Goal: Find specific page/section: Find specific page/section

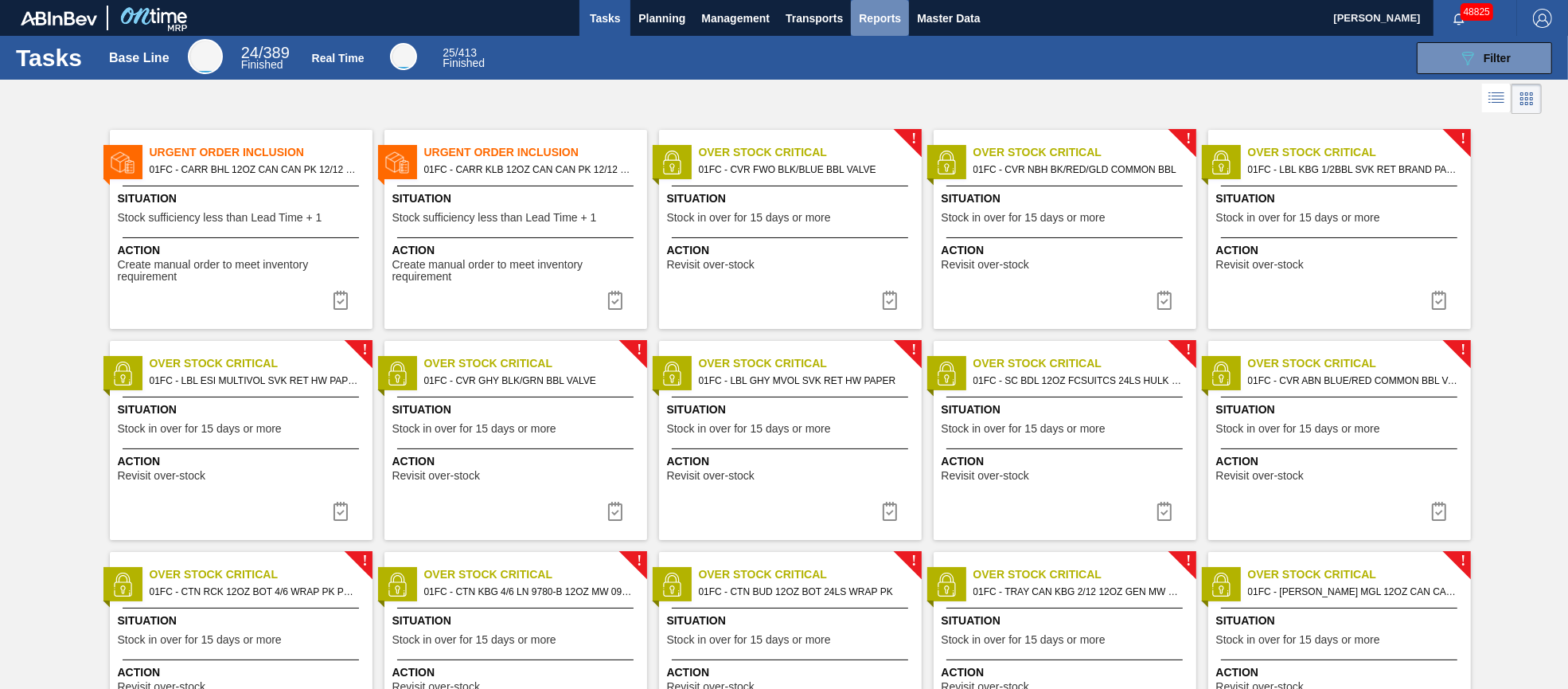
click at [884, 16] on span "Reports" at bounding box center [879, 18] width 42 height 19
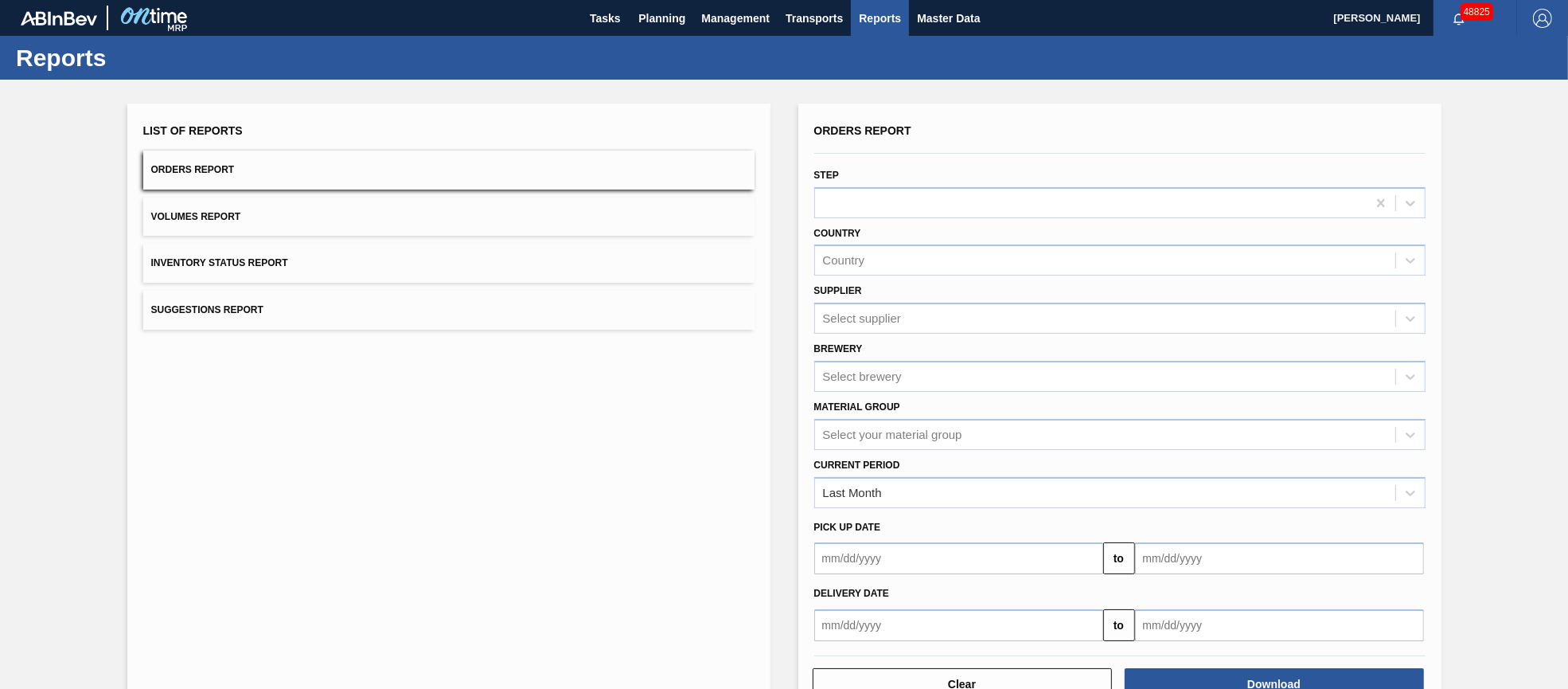
click at [327, 312] on button "Suggestions Report" at bounding box center [449, 310] width 611 height 39
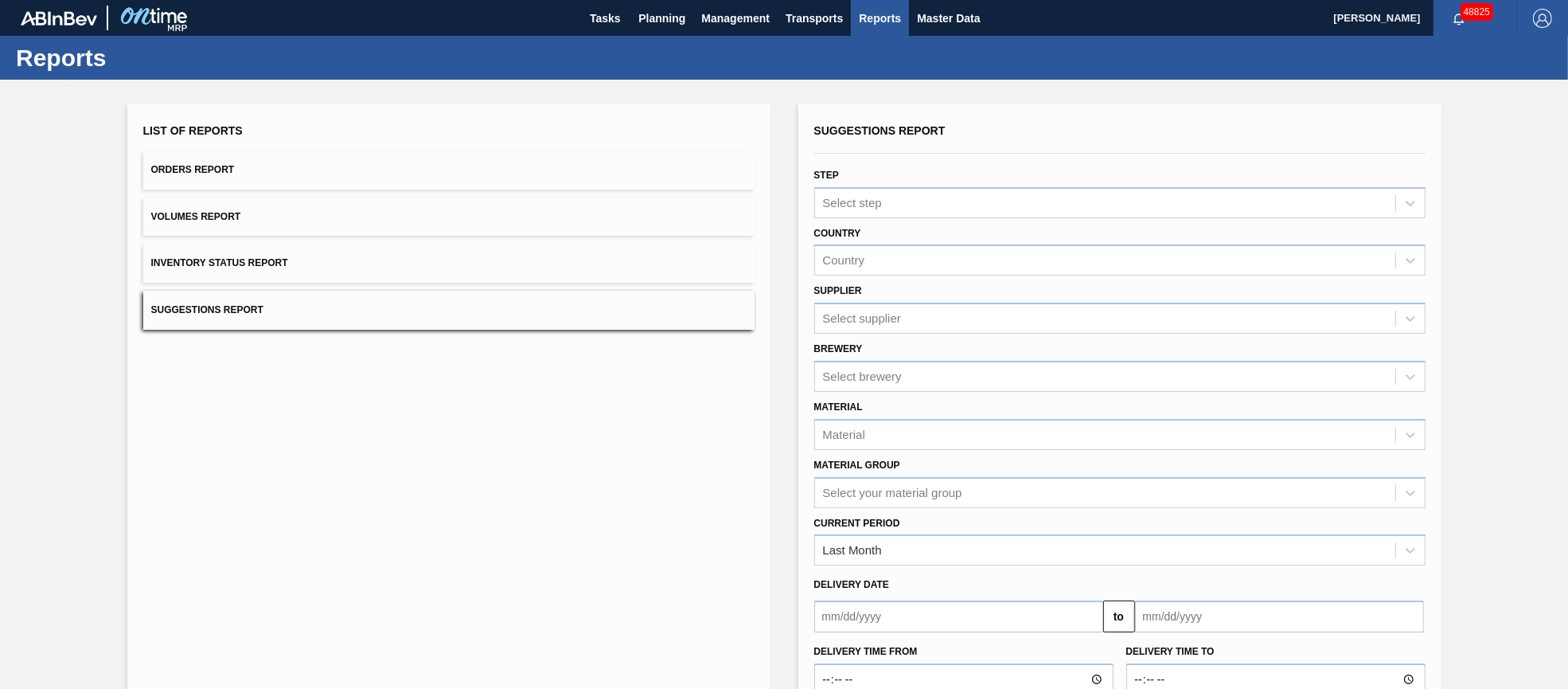
click at [353, 177] on button "Orders Report" at bounding box center [449, 170] width 611 height 39
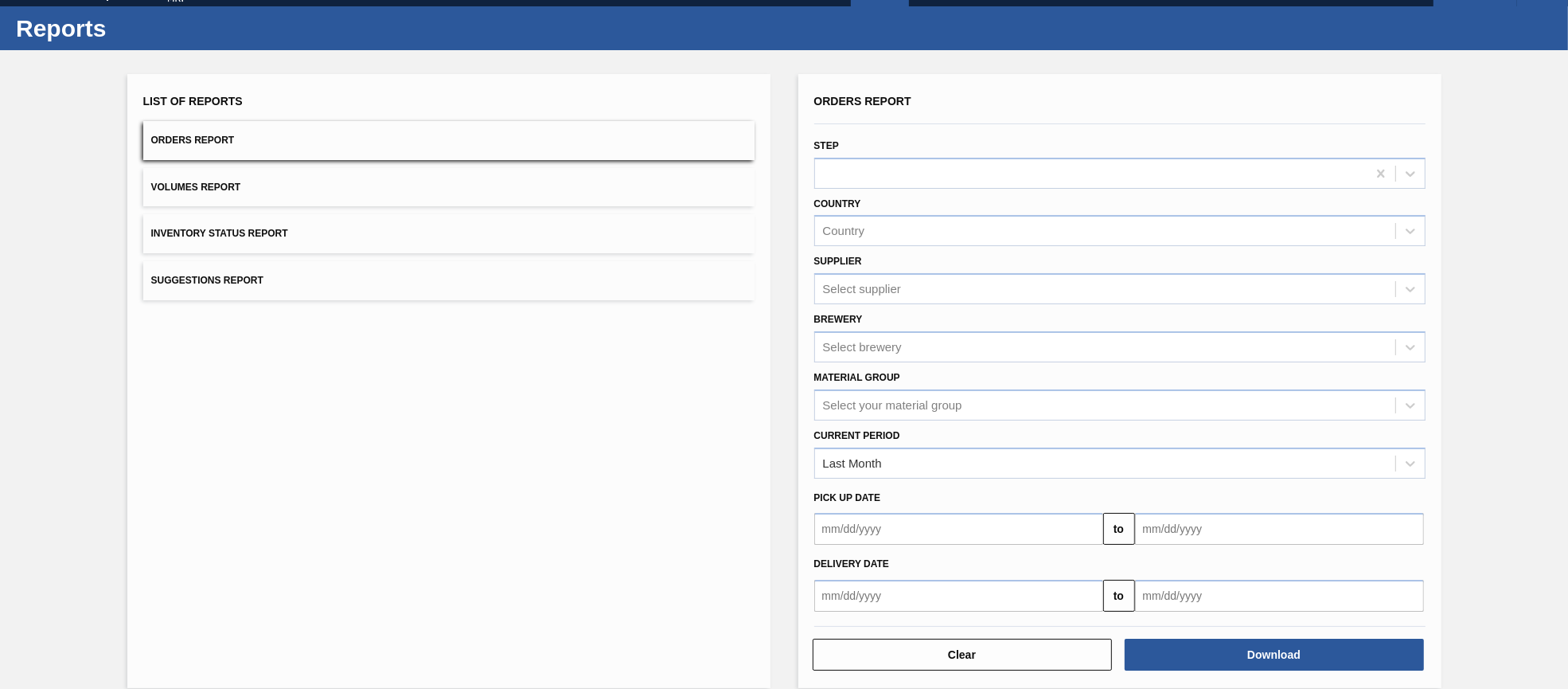
scroll to position [43, 0]
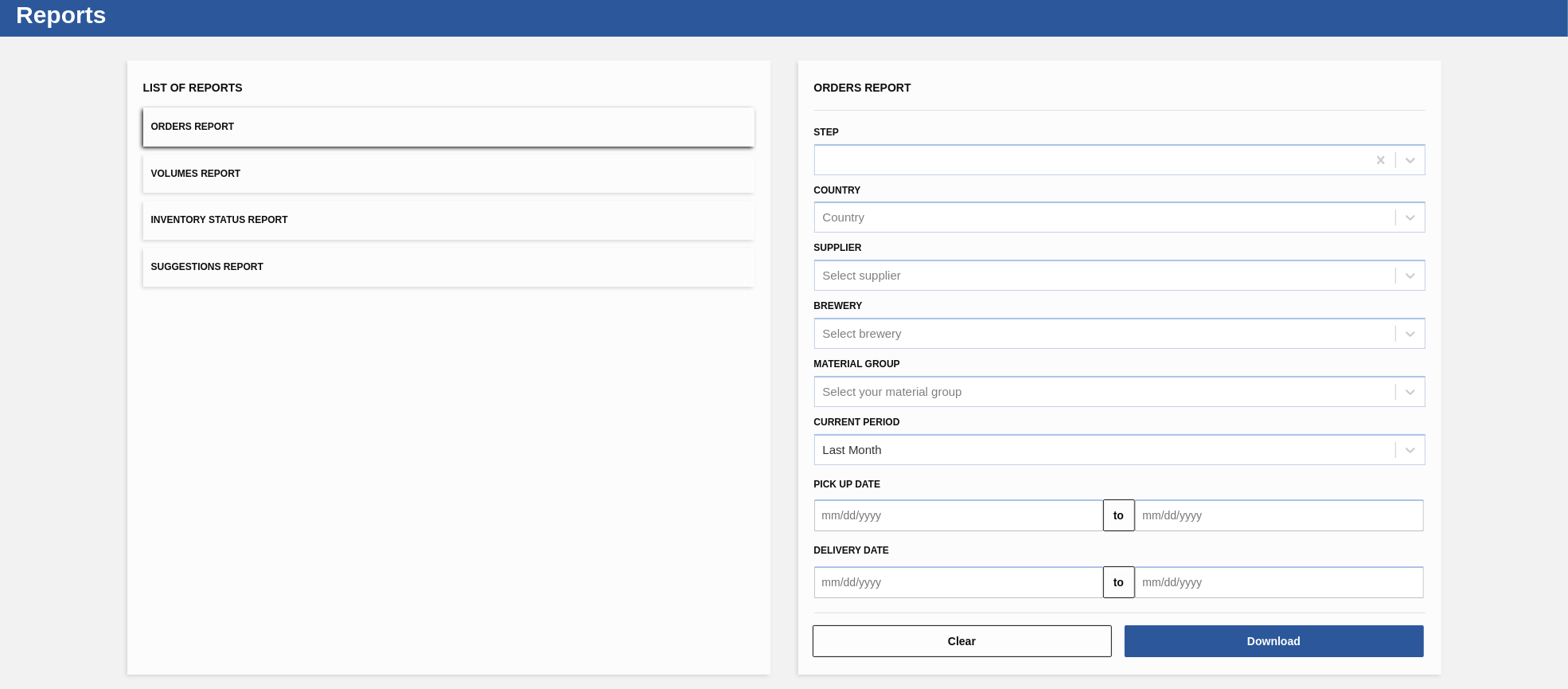
click at [339, 166] on button "Volumes Report" at bounding box center [449, 174] width 611 height 39
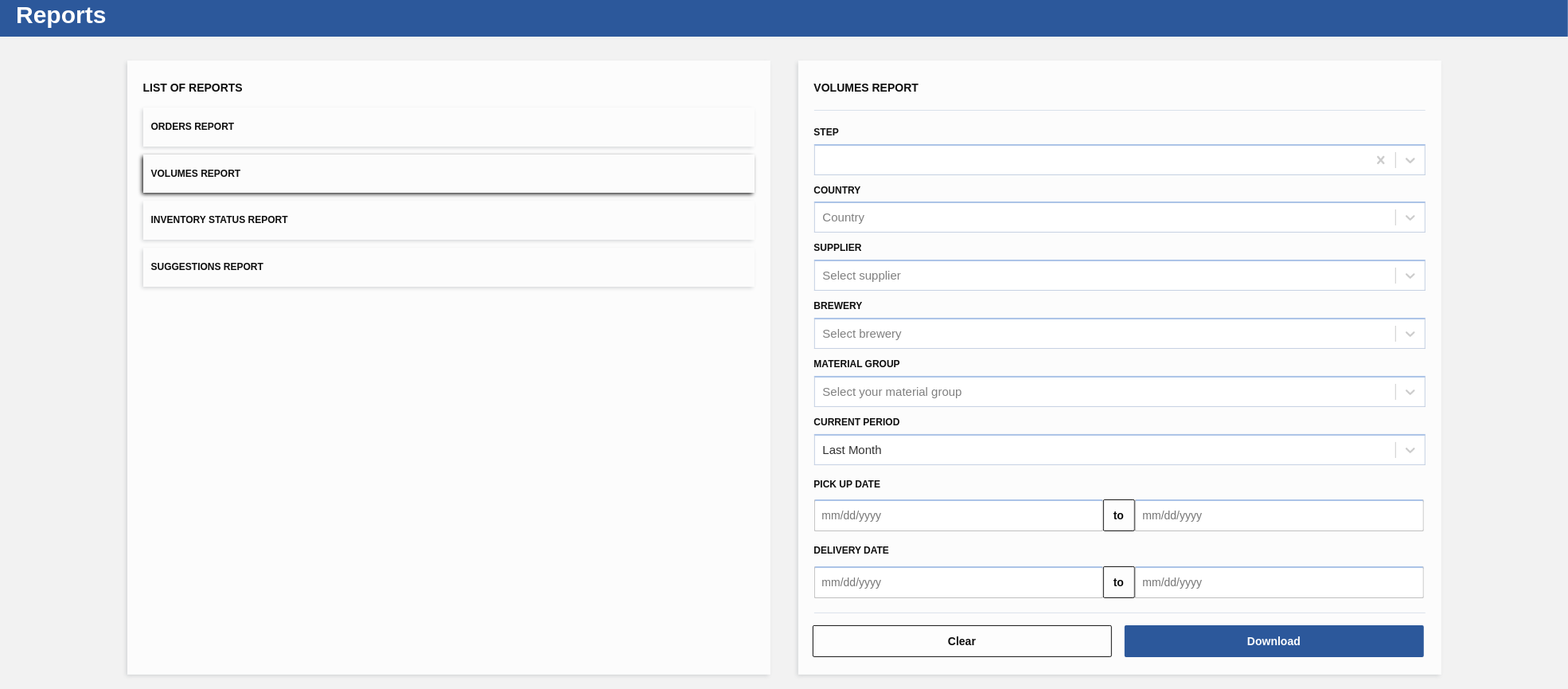
click at [320, 209] on button "Inventory Status Report" at bounding box center [449, 220] width 611 height 39
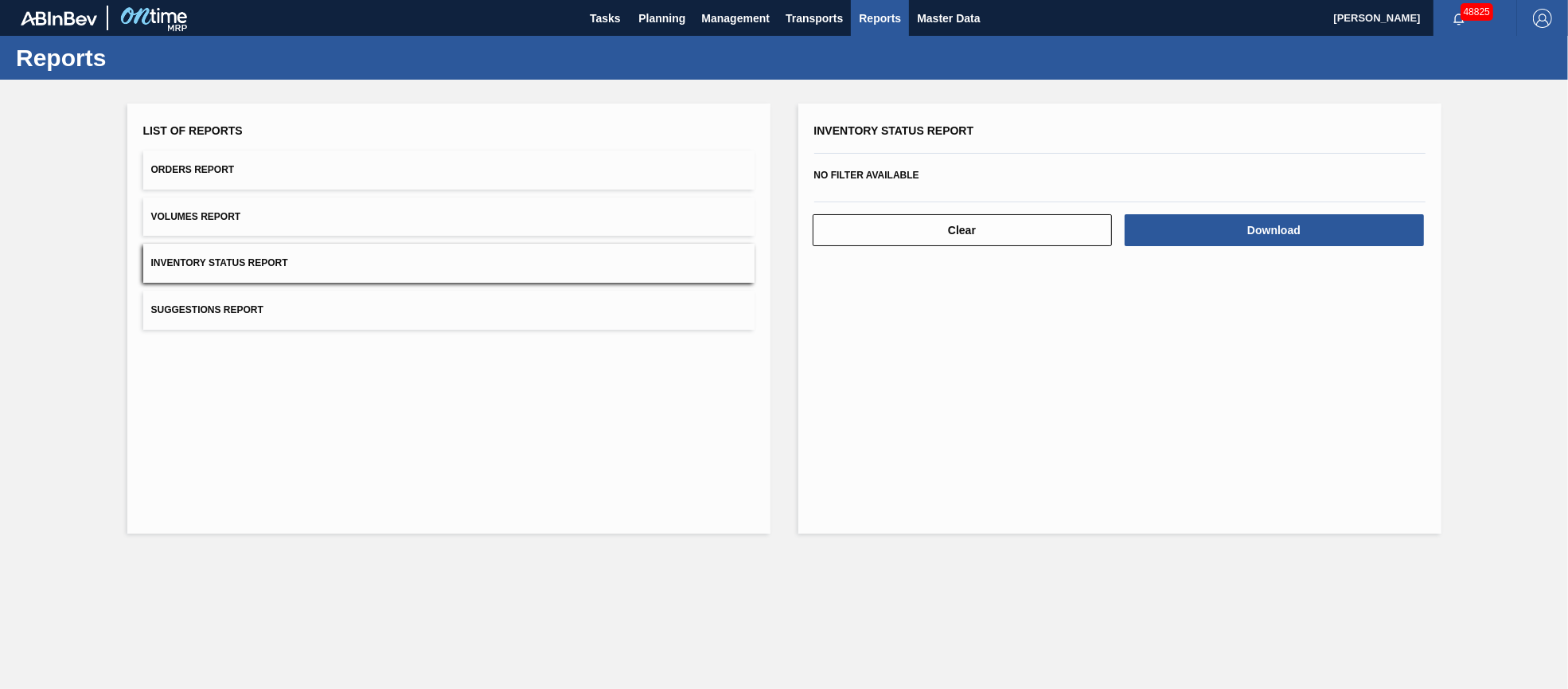
scroll to position [0, 0]
click at [304, 296] on button "Suggestions Report" at bounding box center [449, 310] width 611 height 39
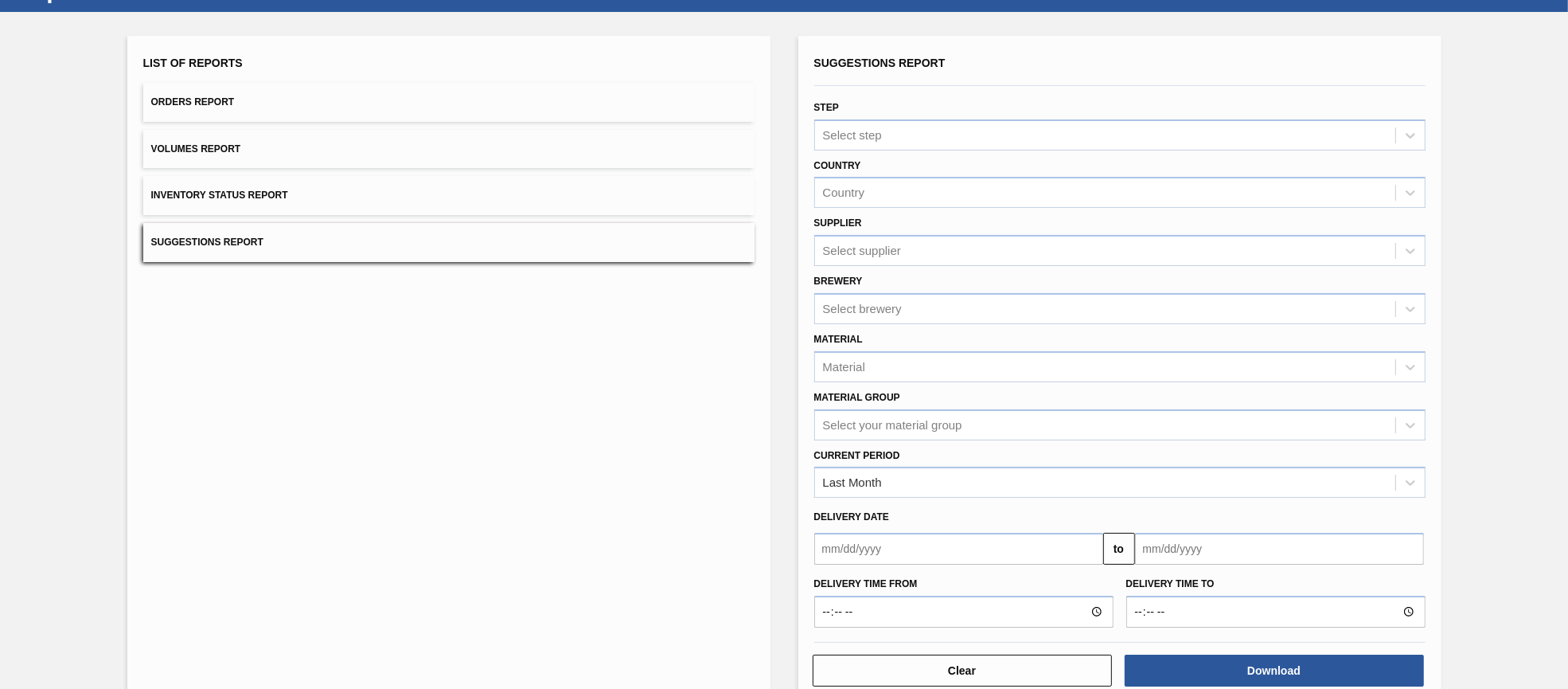
scroll to position [97, 0]
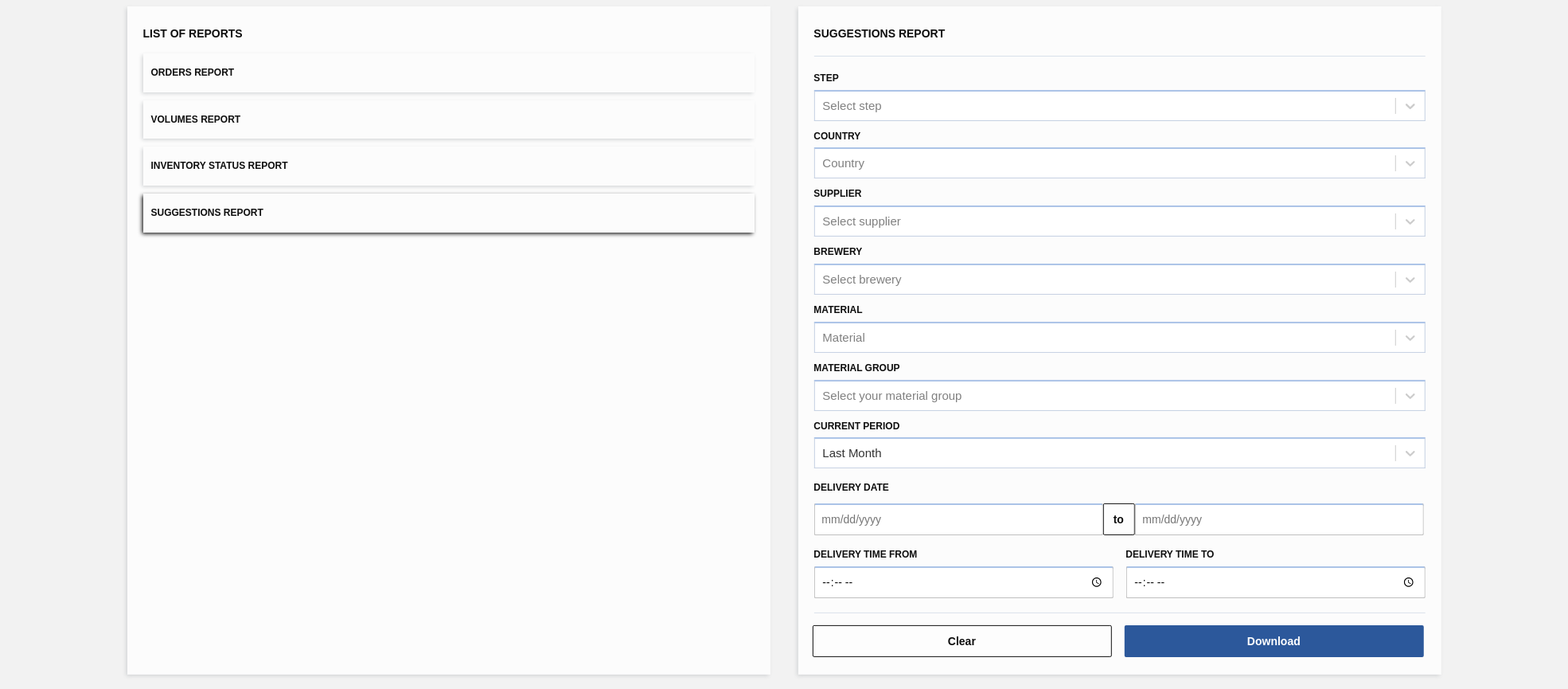
click at [467, 90] on div "List of Reports Orders Report Volumes Report Inventory Status Report Suggestion…" at bounding box center [449, 127] width 611 height 210
click at [464, 80] on button "Orders Report" at bounding box center [449, 73] width 611 height 39
